Goal: Task Accomplishment & Management: Manage account settings

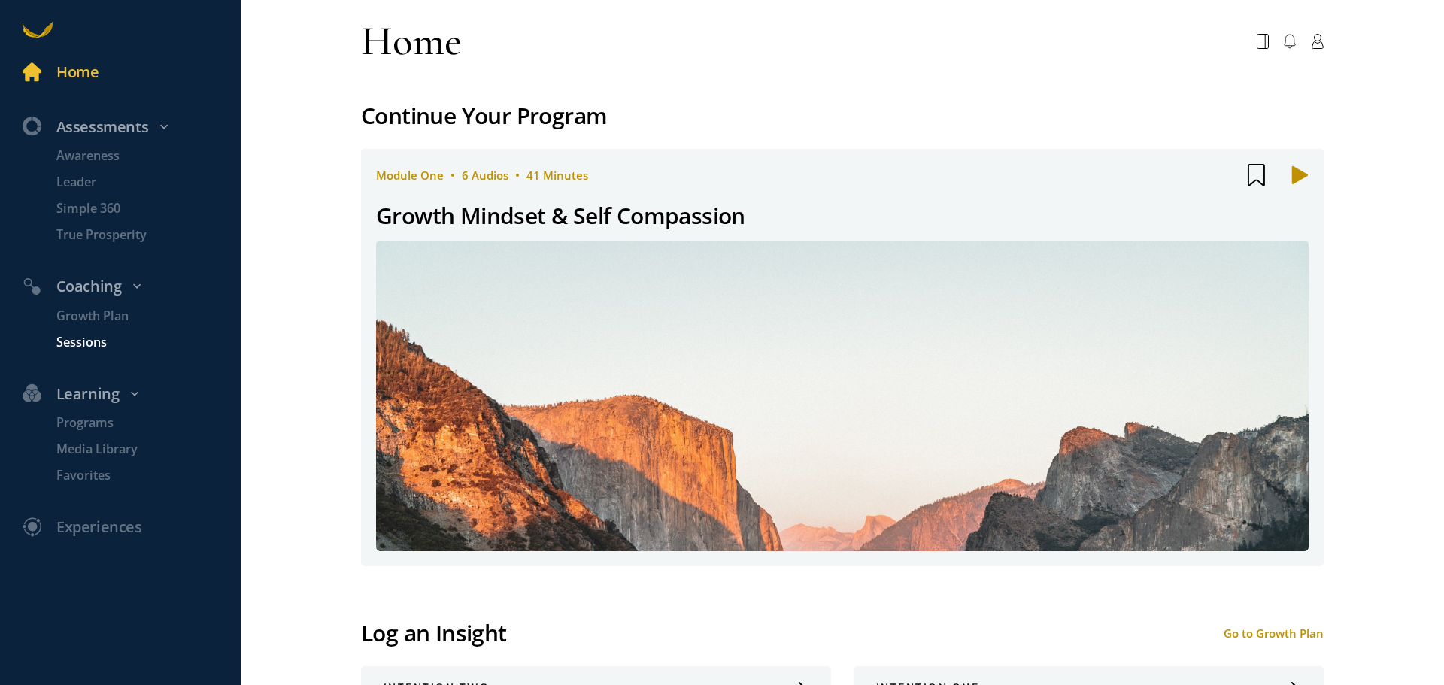
click at [84, 342] on p "Sessions" at bounding box center [146, 342] width 181 height 19
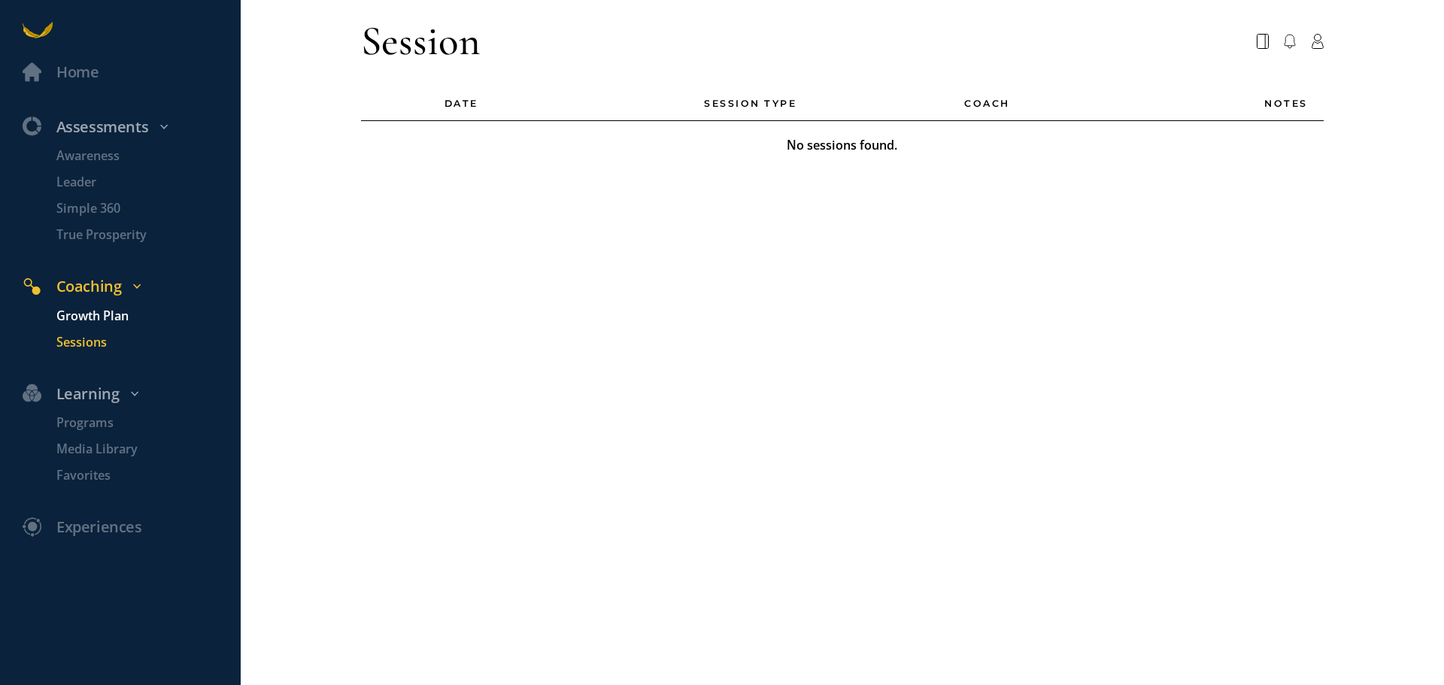
click at [87, 316] on p "Growth Plan" at bounding box center [146, 316] width 181 height 19
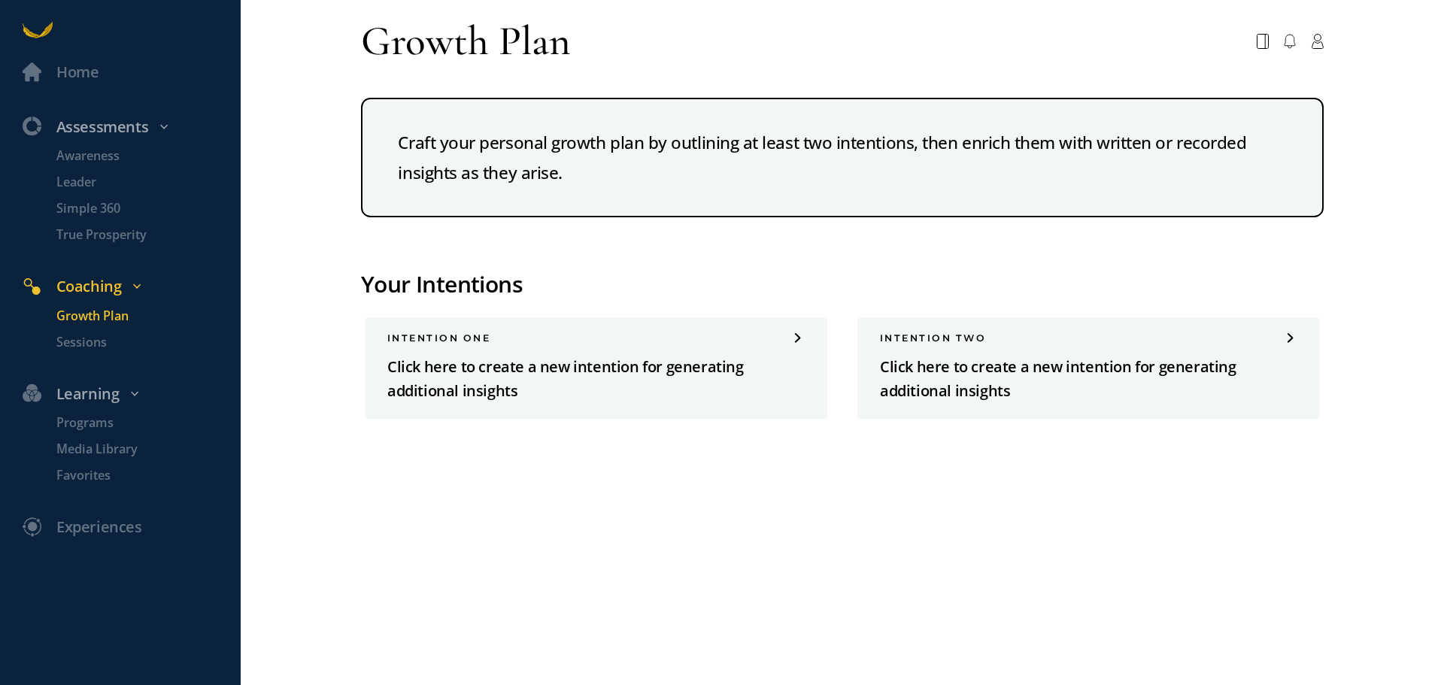
click at [87, 279] on div "Coaching" at bounding box center [129, 287] width 237 height 25
click at [132, 129] on div "Assessments" at bounding box center [129, 127] width 237 height 25
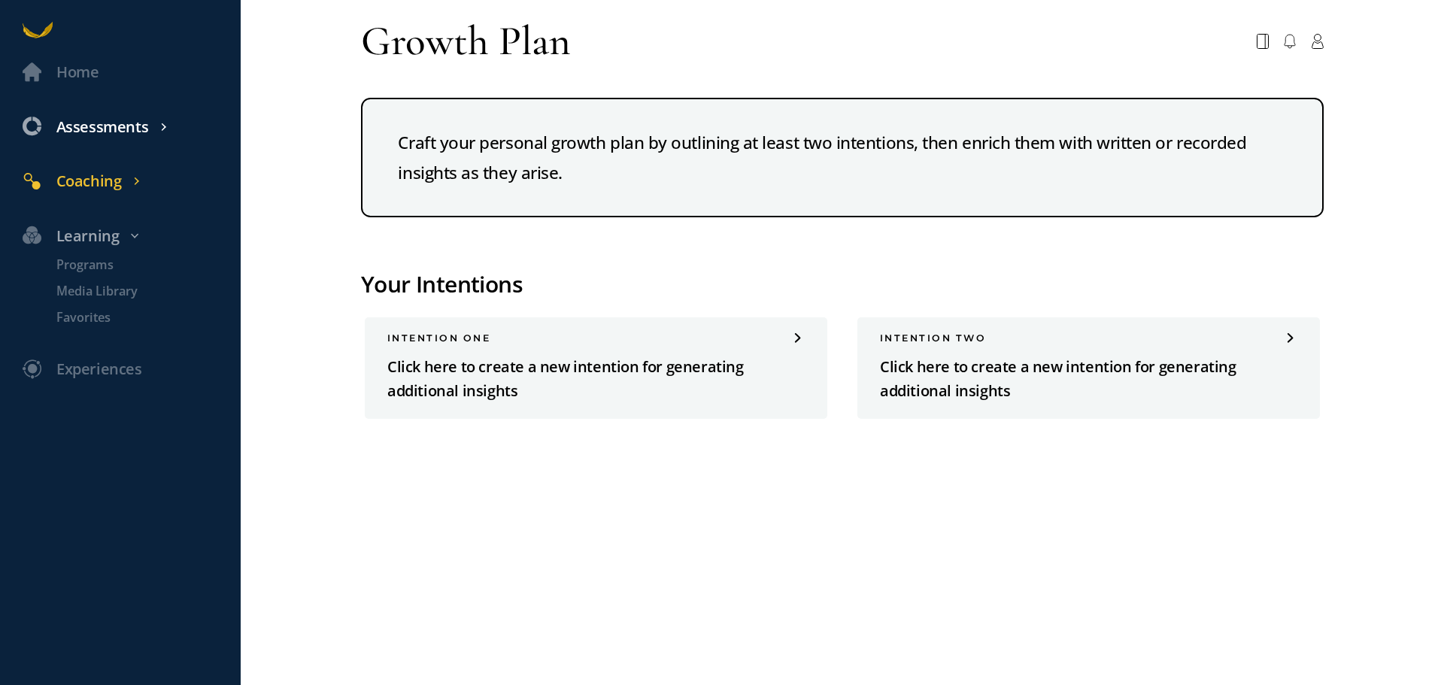
click at [123, 130] on div "Assessments" at bounding box center [129, 127] width 237 height 25
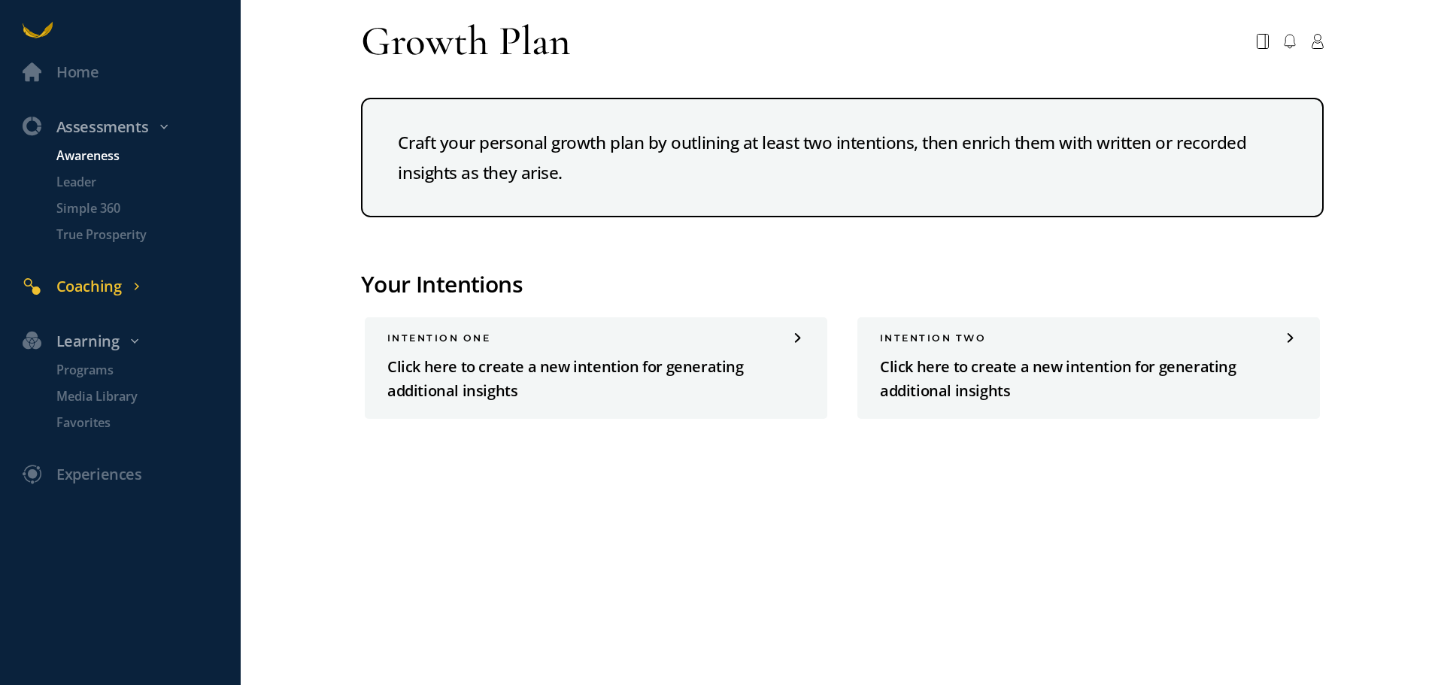
click at [105, 155] on p "Awareness" at bounding box center [146, 156] width 181 height 19
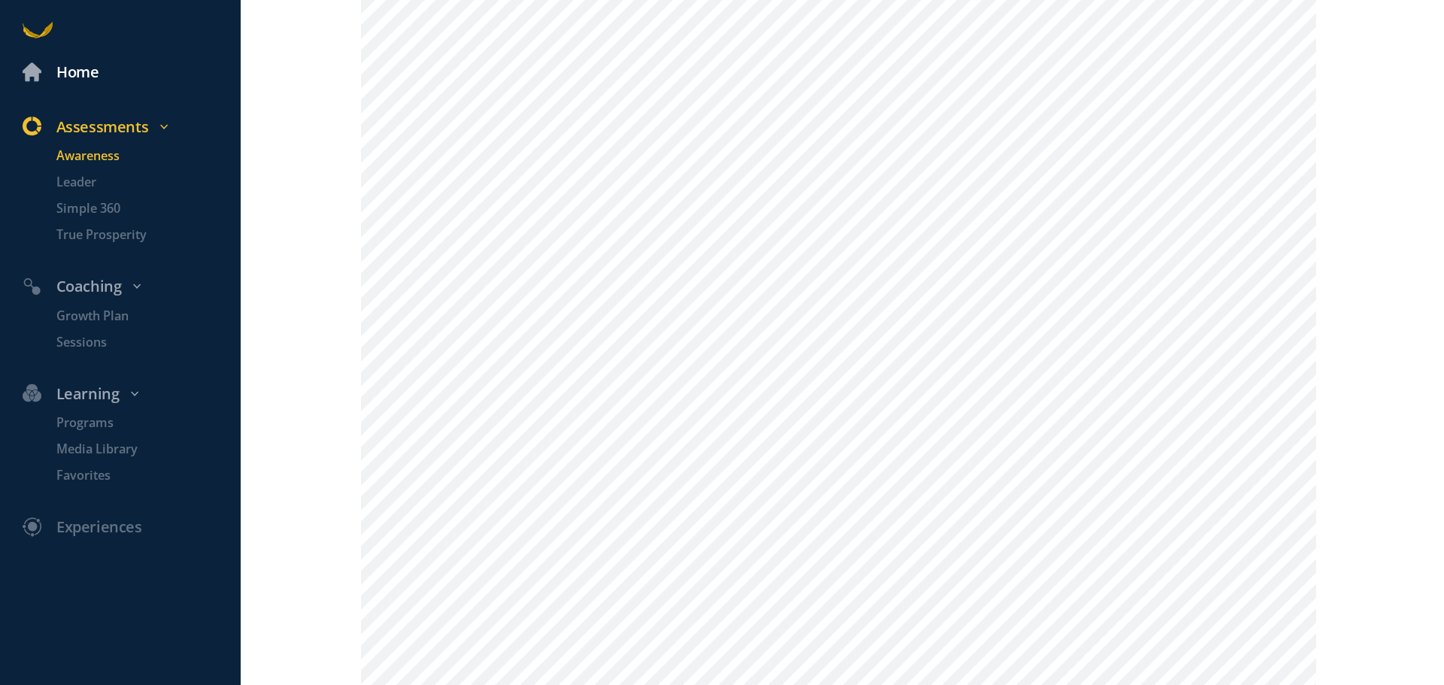
click at [92, 68] on div "Home" at bounding box center [77, 72] width 42 height 25
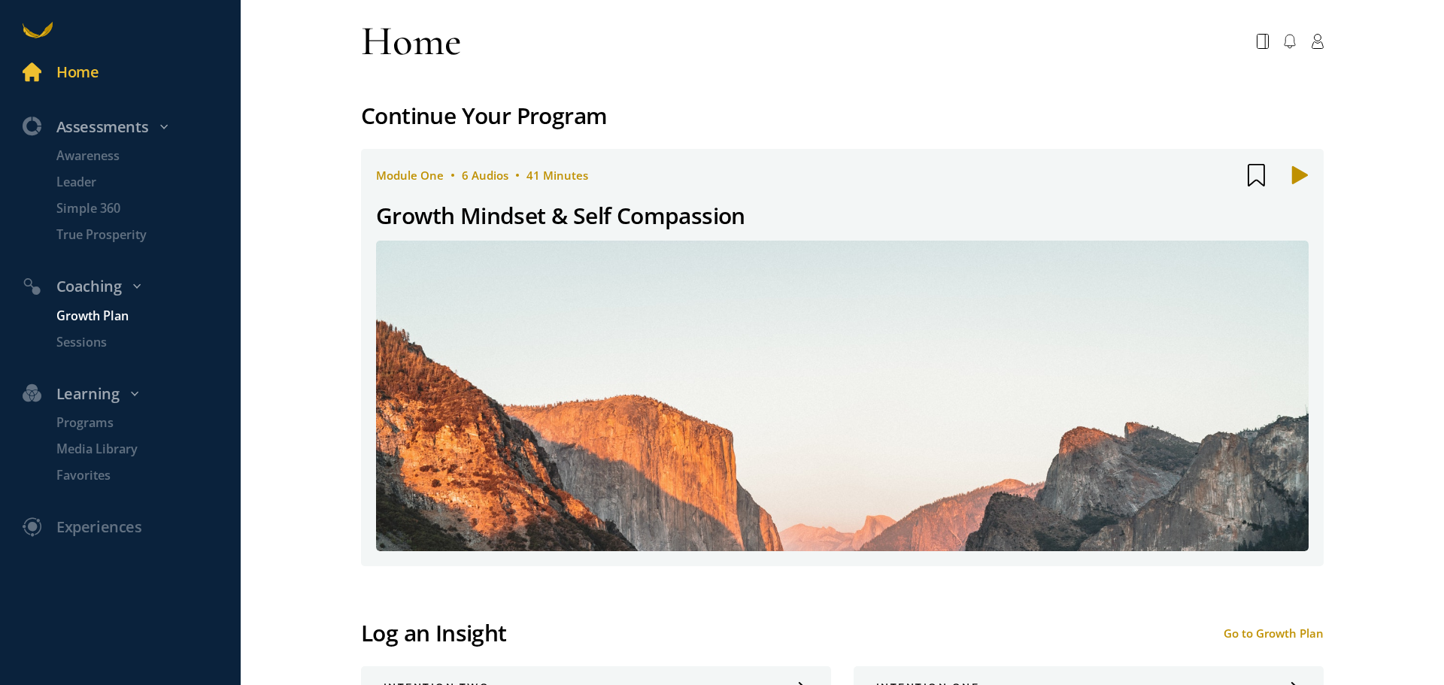
click at [94, 315] on p "Growth Plan" at bounding box center [146, 316] width 181 height 19
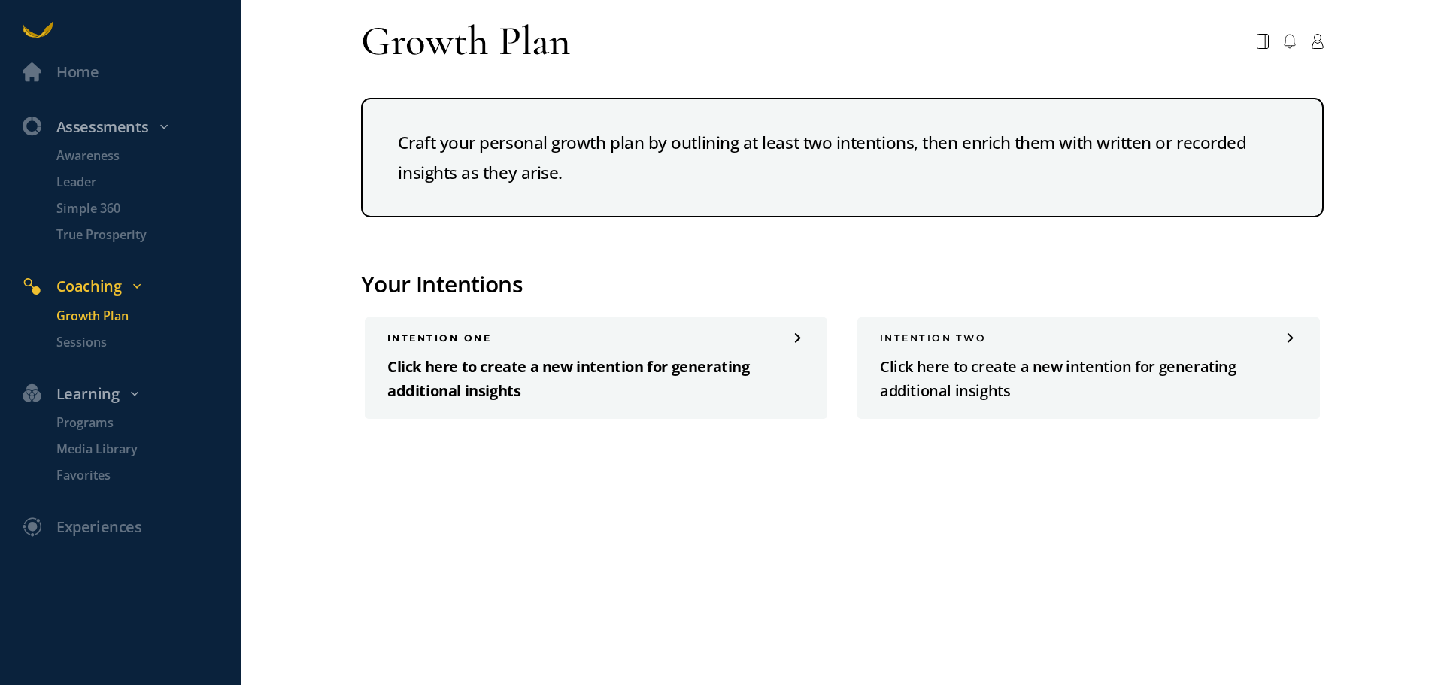
click at [530, 348] on div "INTENTION one Click here to create a new intention for generating additional in…" at bounding box center [596, 368] width 463 height 102
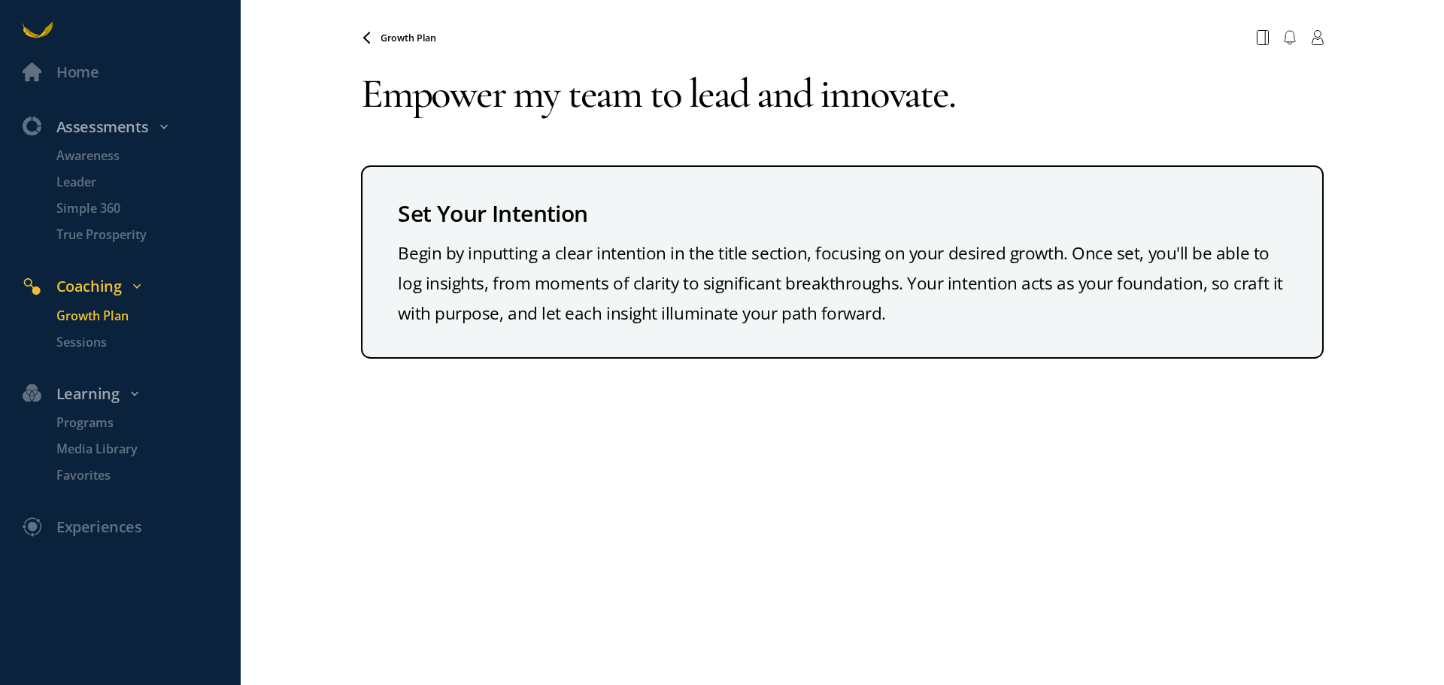
type textarea "Empower my team to lead and innovate."
click at [635, 423] on div "Growth Plan Your browser does not support the audio element. Empower my team to…" at bounding box center [842, 342] width 963 height 685
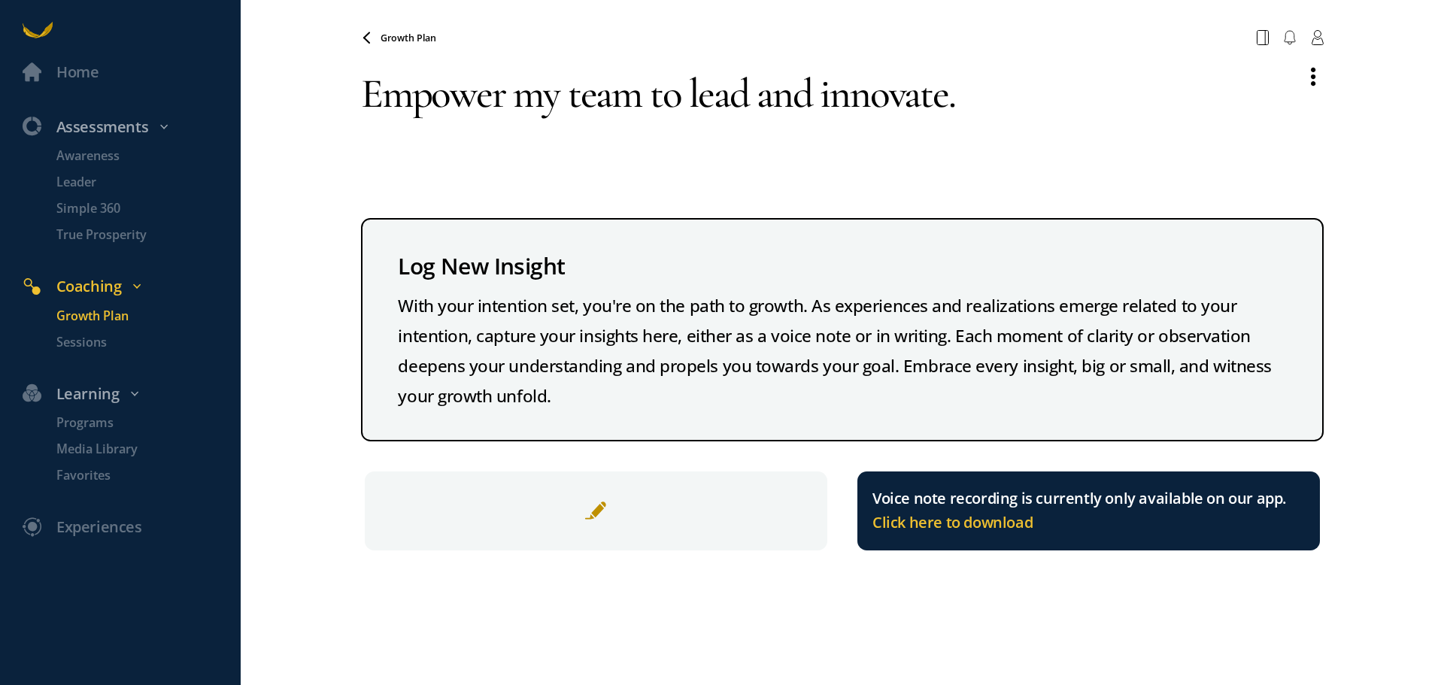
click at [594, 511] on span at bounding box center [596, 511] width 23 height 23
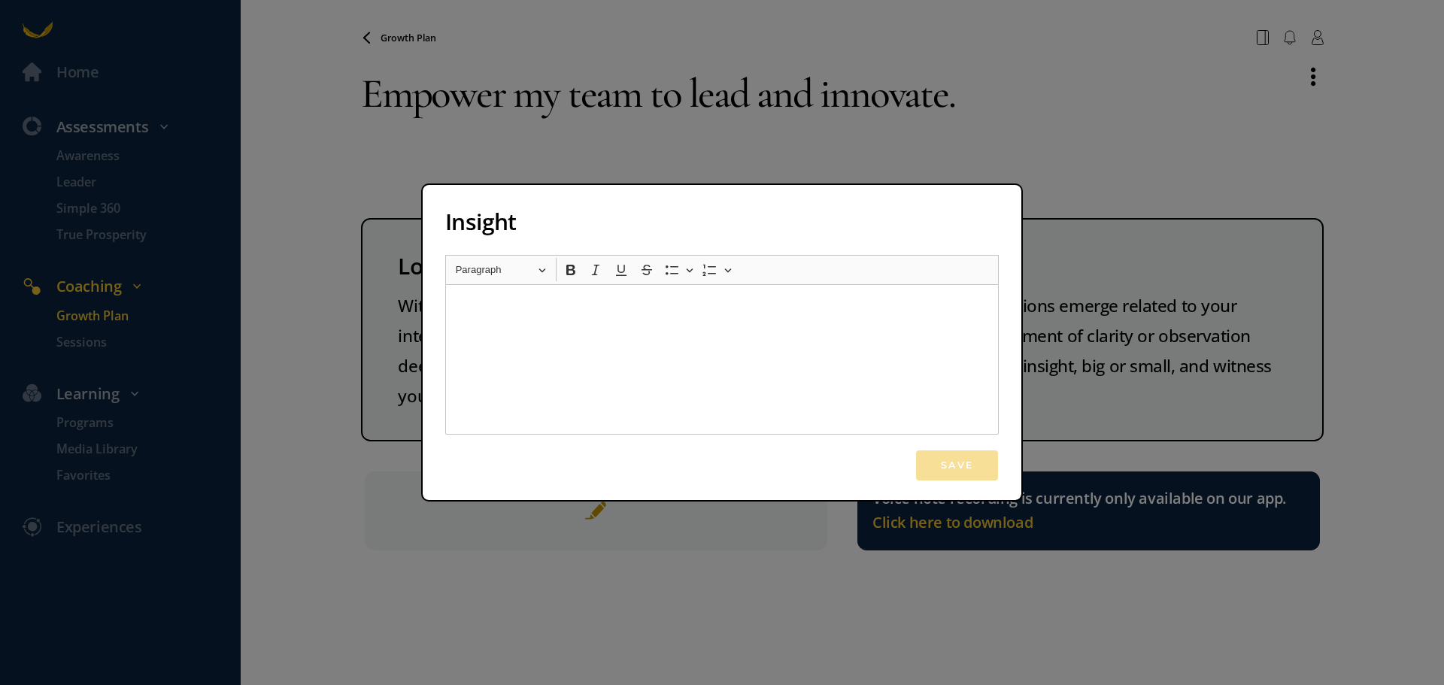
click at [767, 314] on p "Rich Text Editor, main" at bounding box center [722, 310] width 534 height 23
click at [915, 155] on div "Insight Rich Text Editor Heading Paragraph Paragraph Heading 1 Heading 2 Headin…" at bounding box center [722, 342] width 1444 height 685
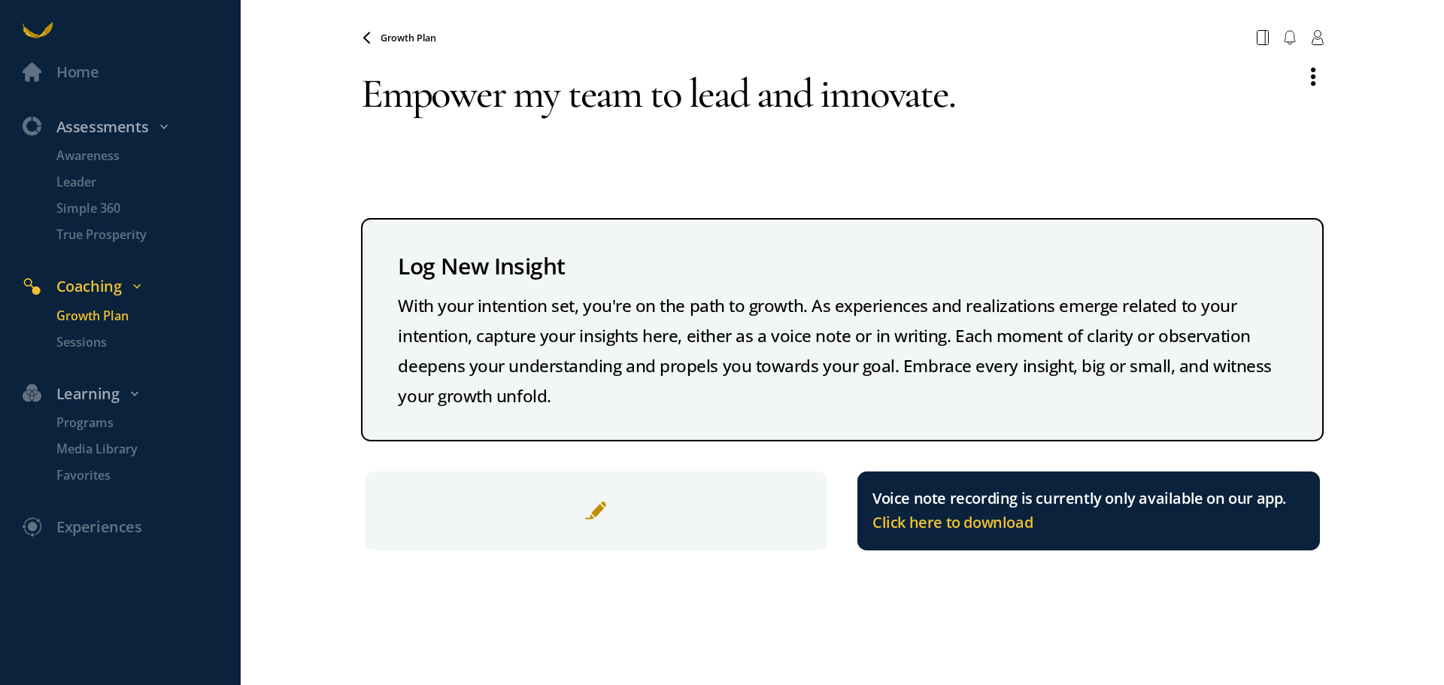
click at [418, 35] on span "Growth Plan" at bounding box center [409, 38] width 56 height 13
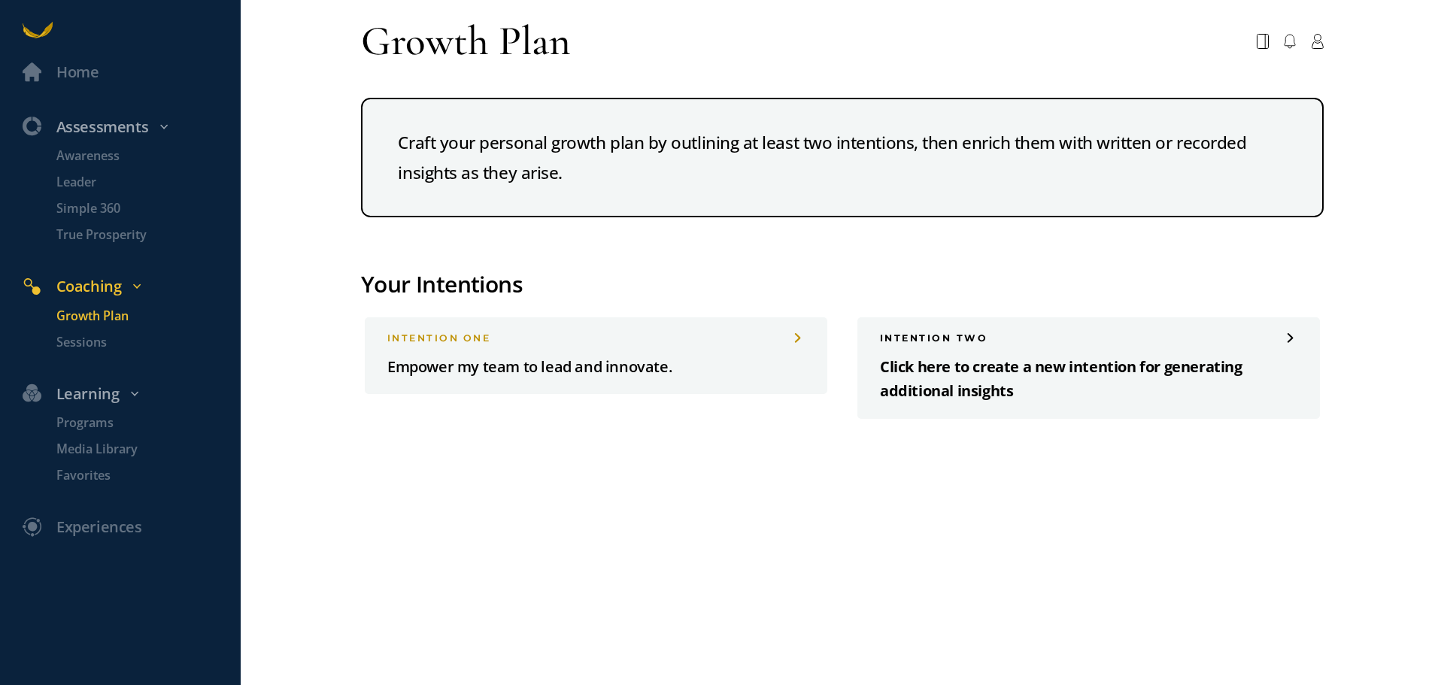
click at [1081, 373] on p "Click here to create a new intention for generating additional insights" at bounding box center [1089, 379] width 418 height 49
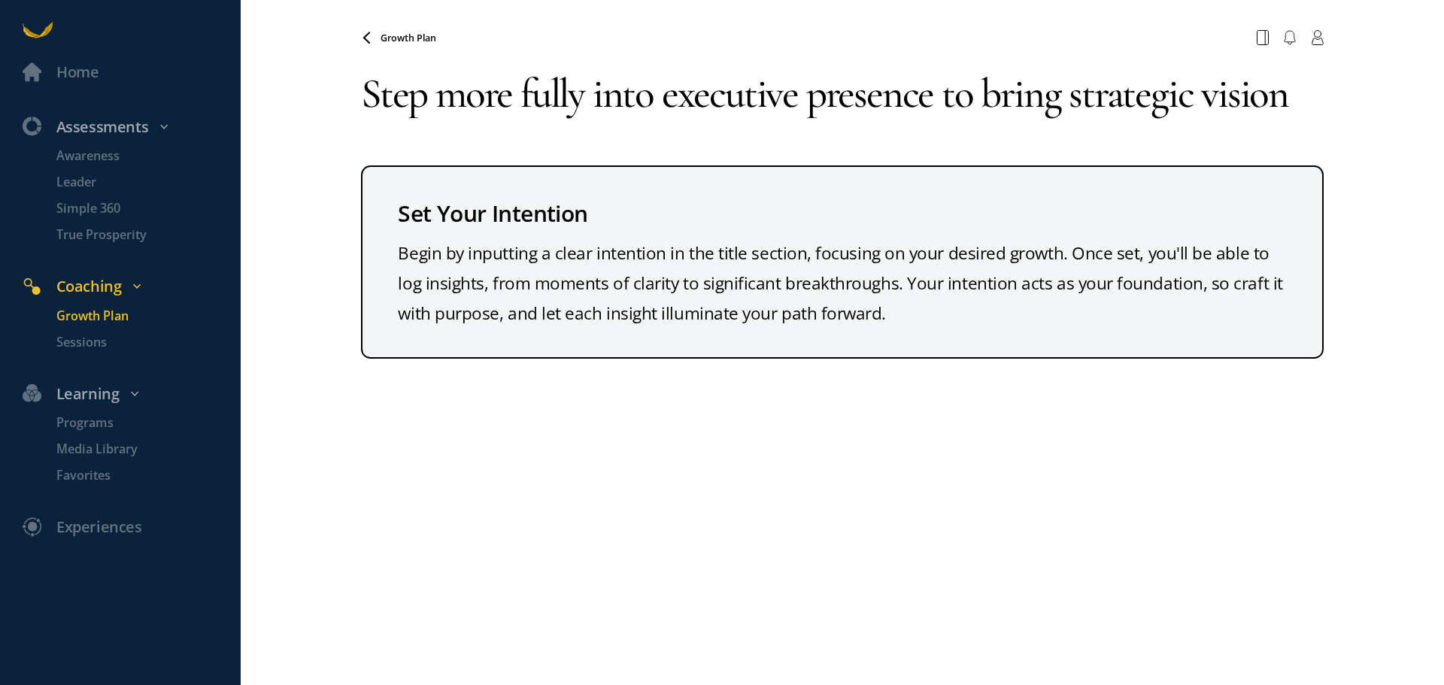
type textarea "Step more fully into executive presence to bring strategic vision"
click at [872, 270] on div "Begin by inputting a clear intention in the title section, focusing on your des…" at bounding box center [842, 283] width 888 height 90
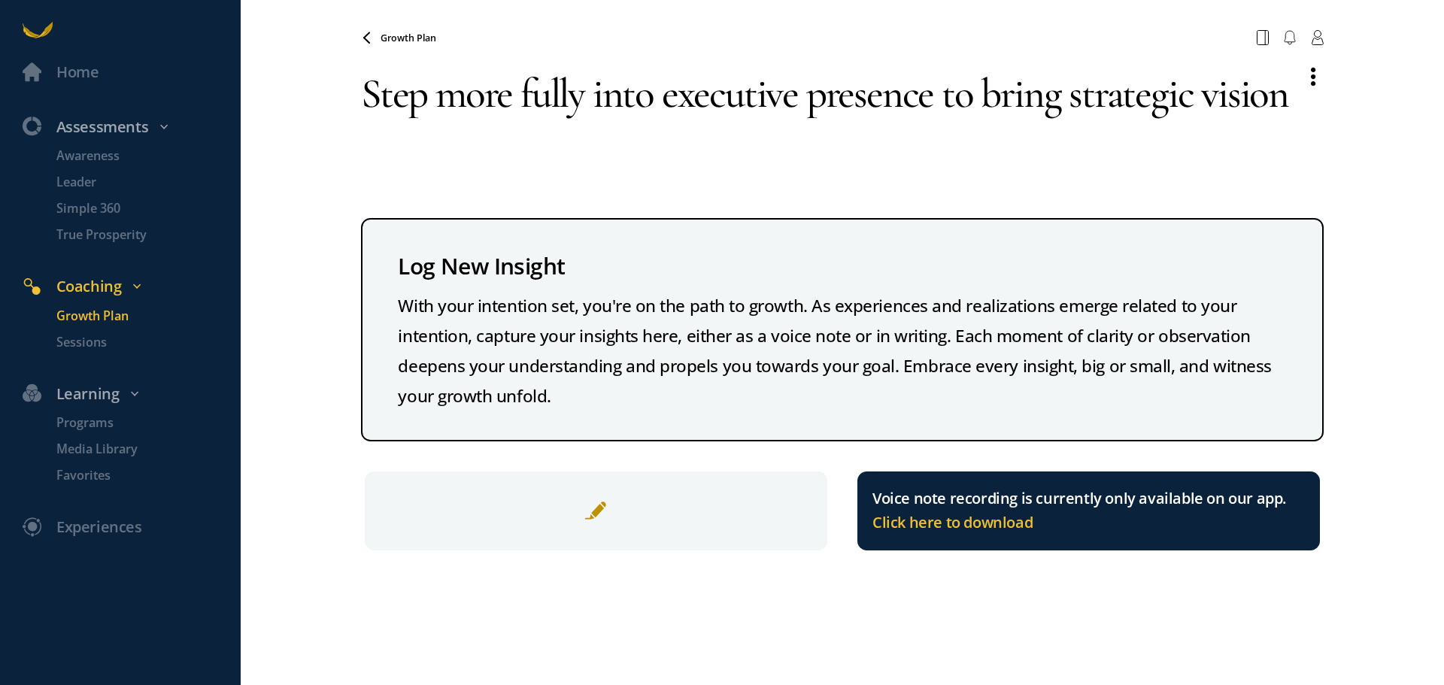
click at [403, 35] on span "Growth Plan" at bounding box center [409, 38] width 56 height 13
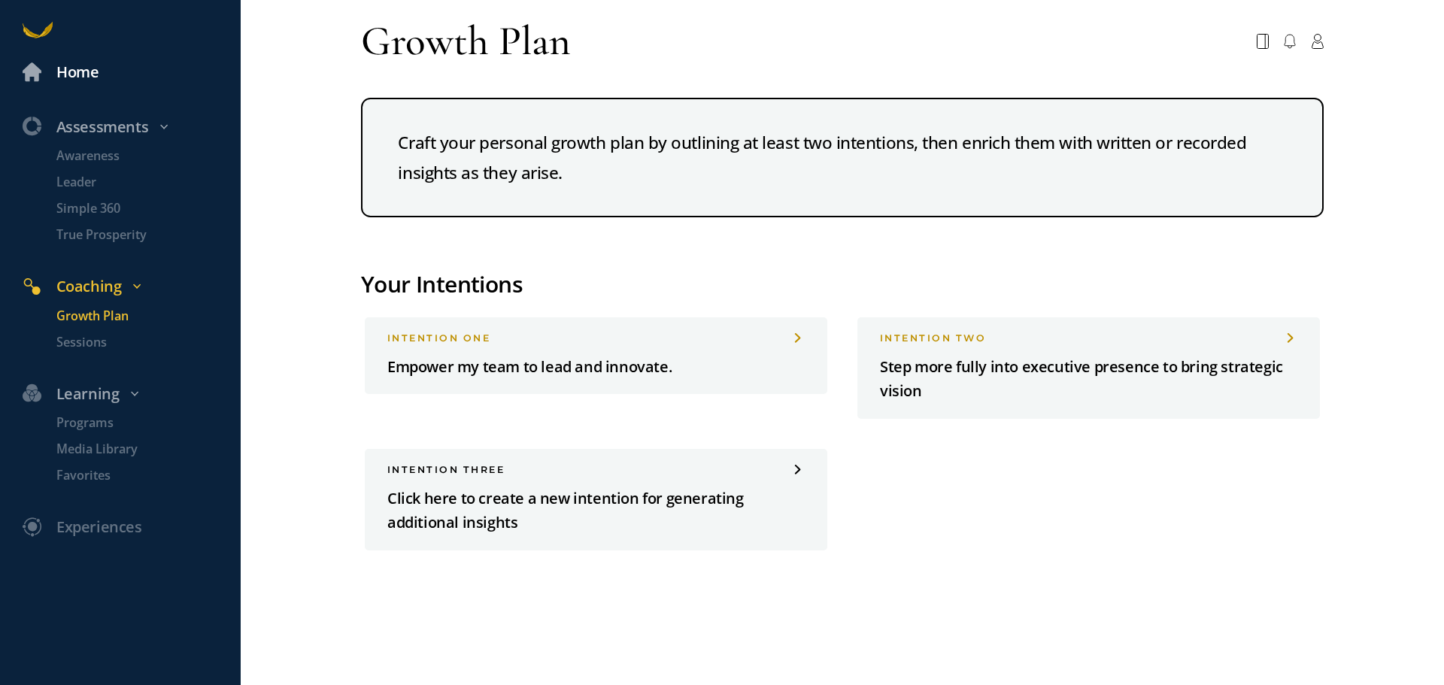
click at [76, 67] on div "Home" at bounding box center [77, 72] width 42 height 25
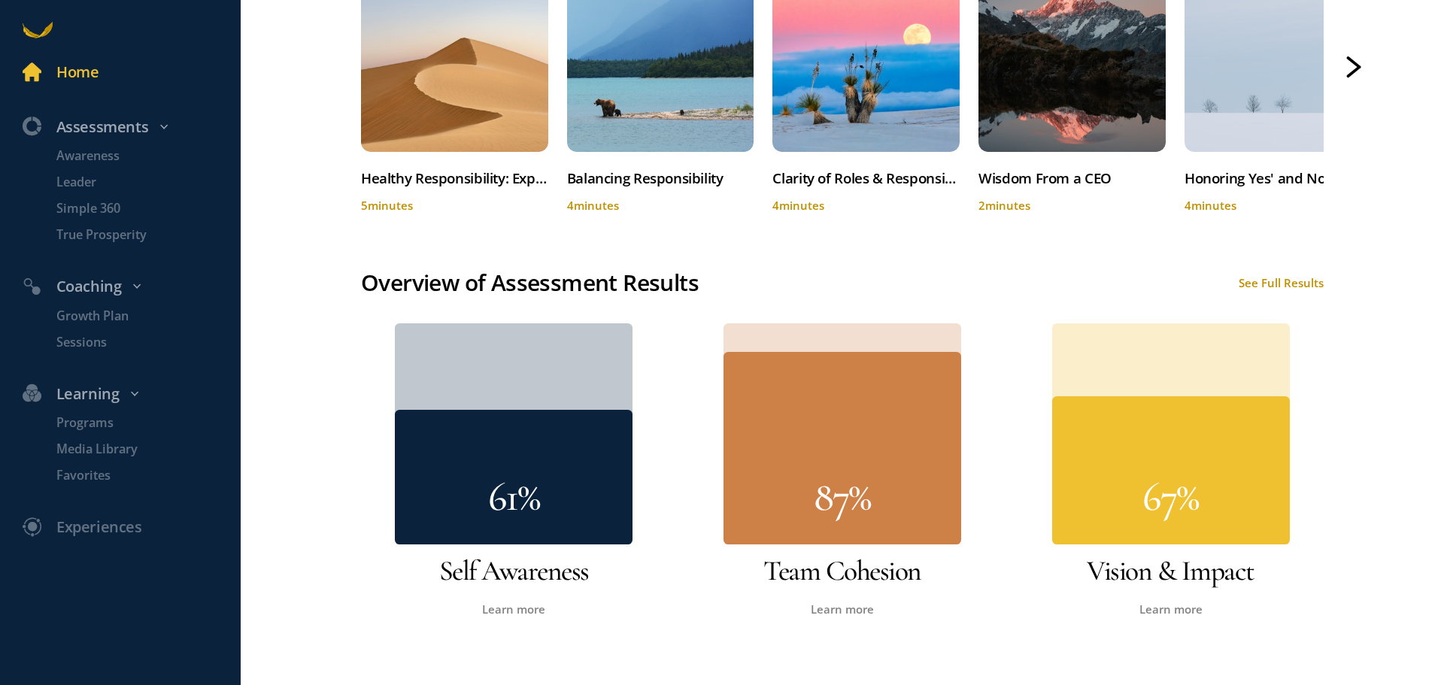
scroll to position [929, 0]
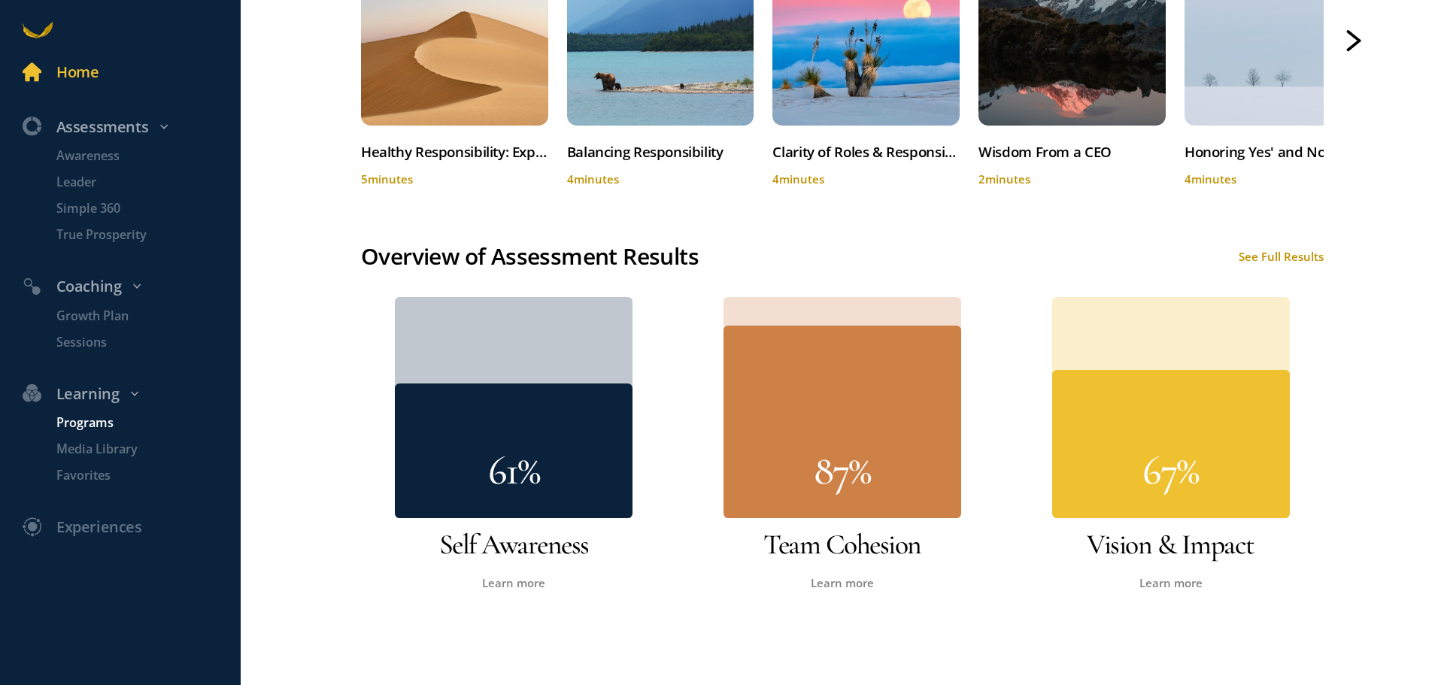
click at [76, 428] on p "Programs" at bounding box center [146, 423] width 181 height 19
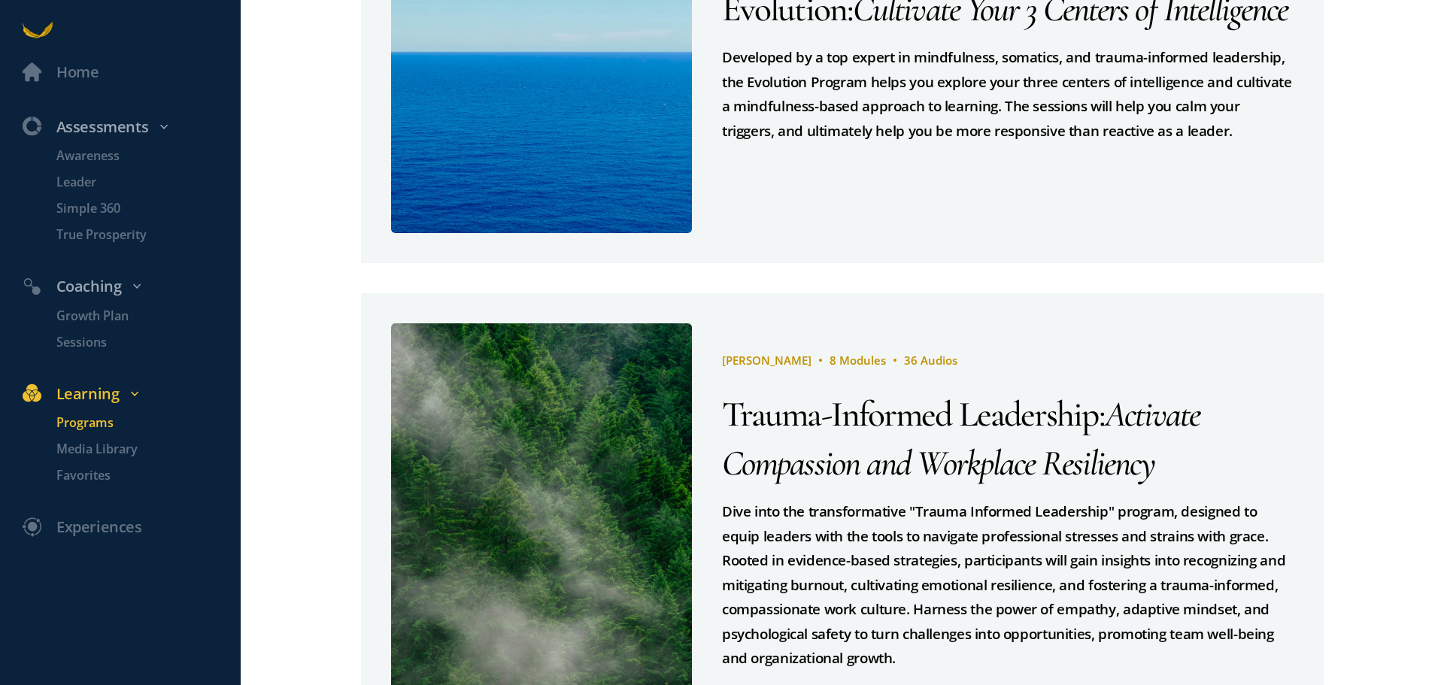
scroll to position [1281, 0]
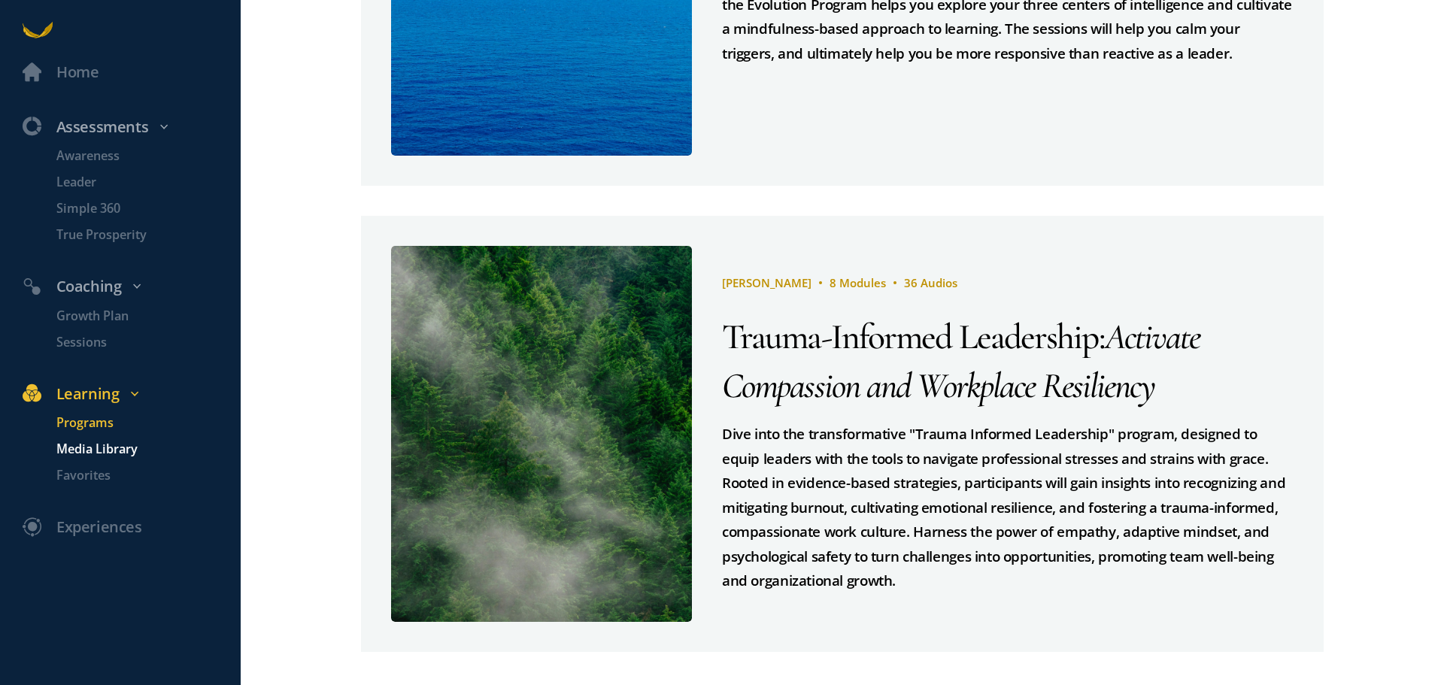
click at [127, 447] on p "Media Library" at bounding box center [146, 449] width 181 height 19
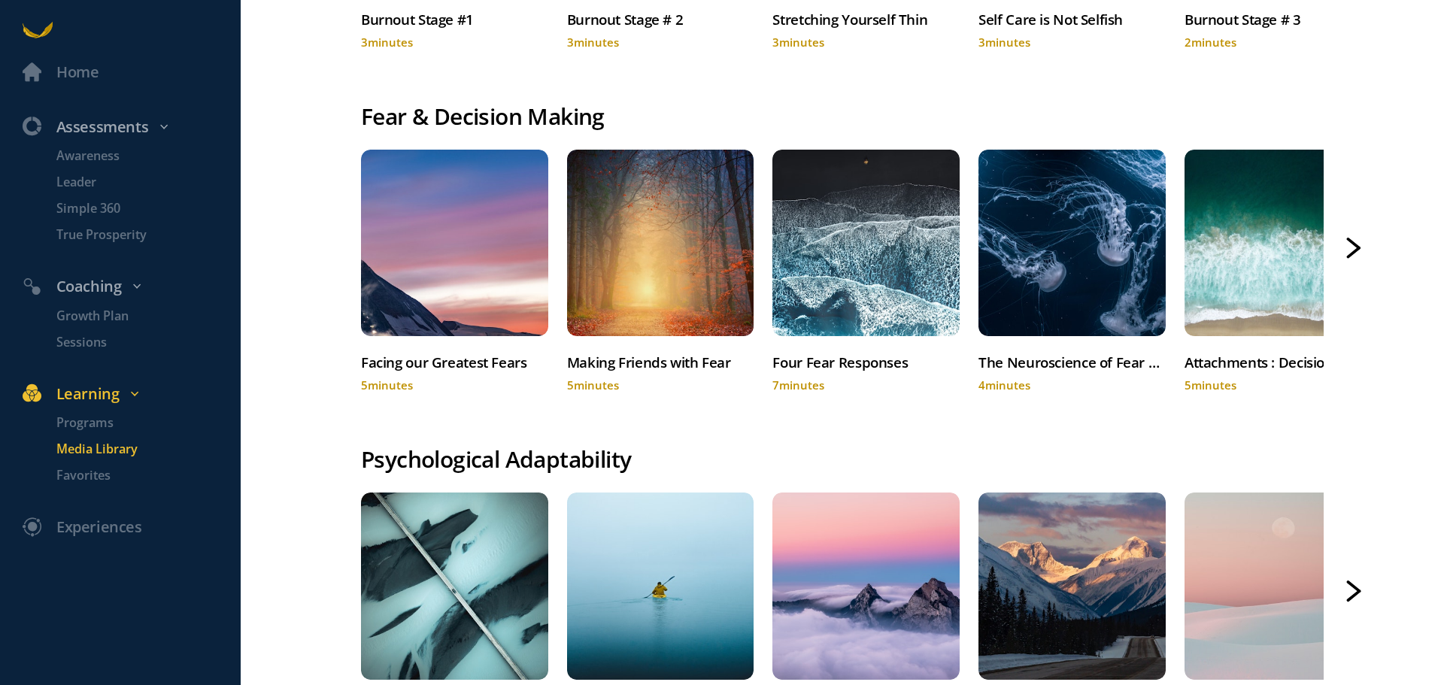
scroll to position [1505, 0]
